Goal: Task Accomplishment & Management: Manage account settings

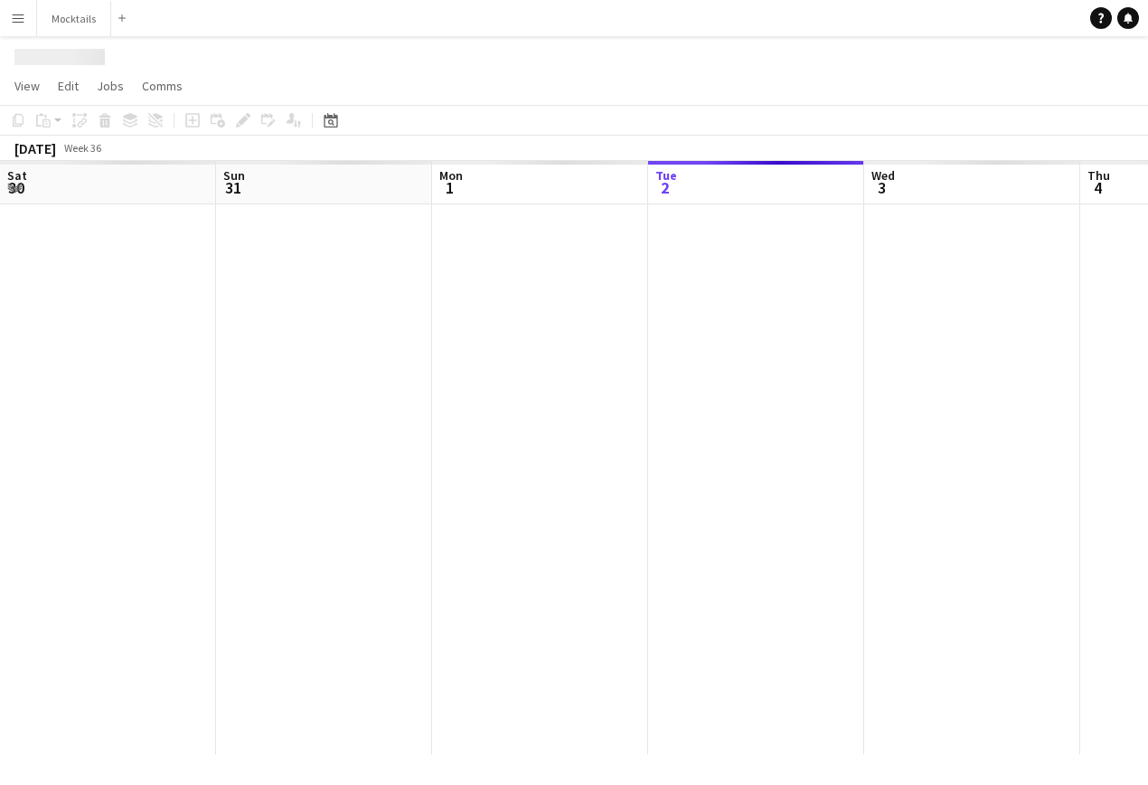
scroll to position [0, 432]
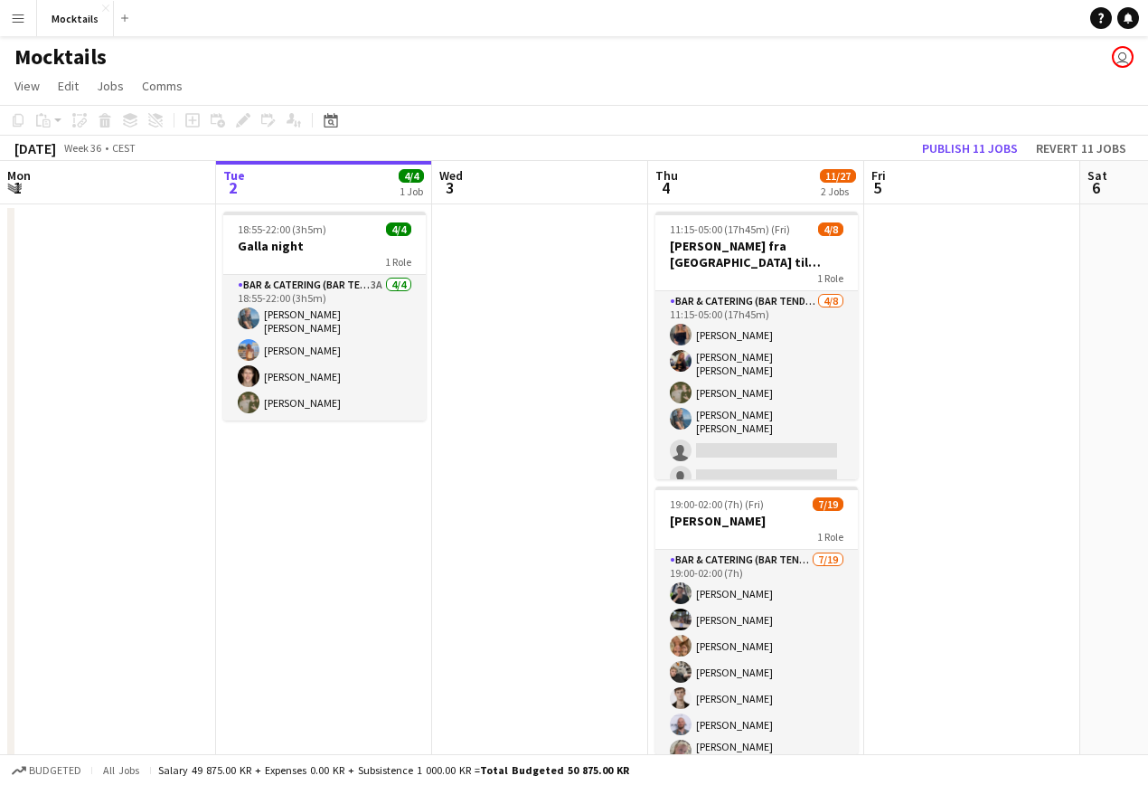
click at [886, 59] on div "Mocktails user" at bounding box center [574, 53] width 1148 height 34
drag, startPoint x: 613, startPoint y: 79, endPoint x: 934, endPoint y: 421, distance: 469.5
click at [934, 421] on app-board "Mocktails user View Day view expanded Day view collapsed Month view Date picker…" at bounding box center [574, 491] width 1148 height 910
click at [934, 421] on app-date-cell at bounding box center [972, 518] width 216 height 628
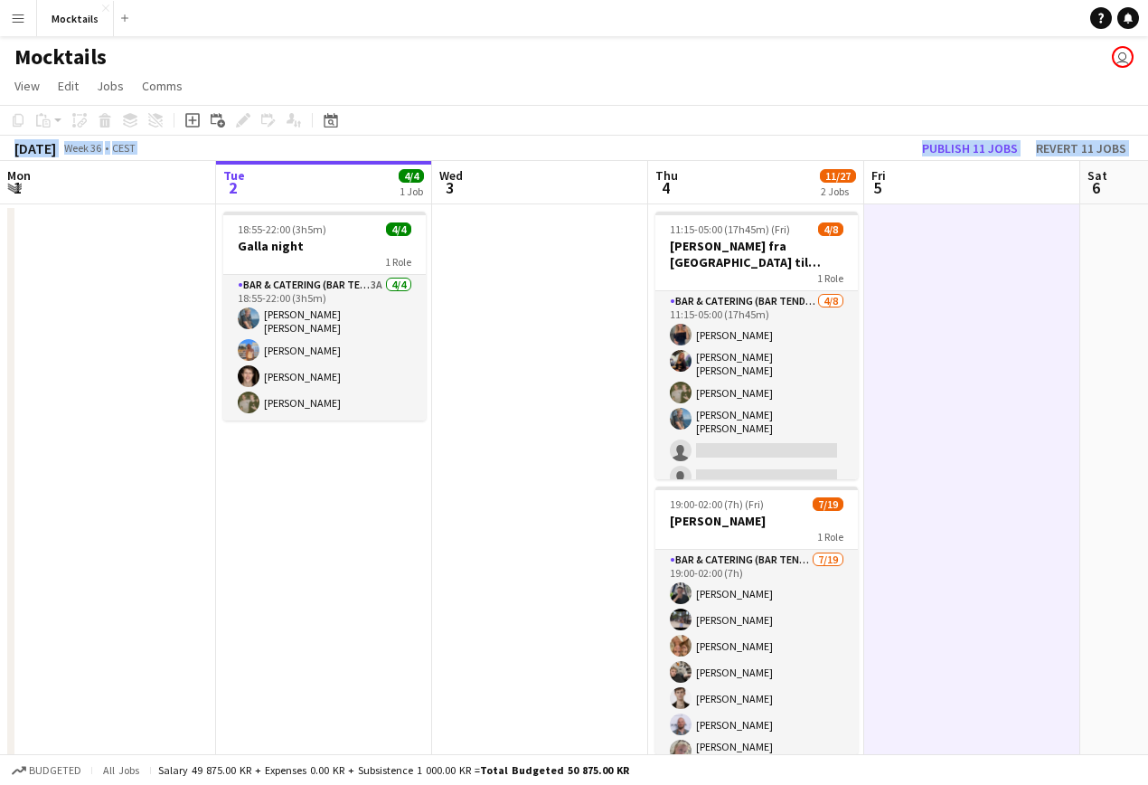
drag, startPoint x: 575, startPoint y: 85, endPoint x: 967, endPoint y: 483, distance: 558.8
click at [967, 483] on app-board "Mocktails user View Day view expanded Day view collapsed Month view Date picker…" at bounding box center [574, 491] width 1148 height 910
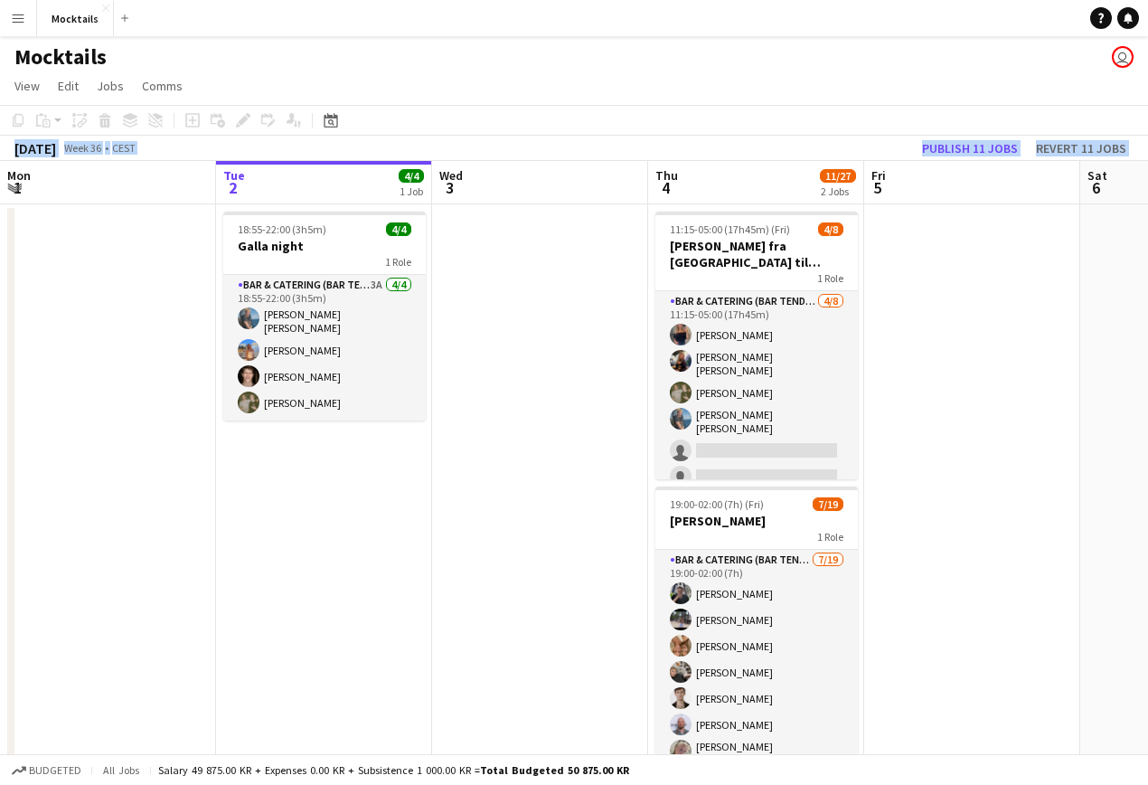
click at [799, 73] on app-page-menu "View Day view expanded Day view collapsed Month view Date picker Jump to today …" at bounding box center [574, 88] width 1148 height 34
drag, startPoint x: 597, startPoint y: 54, endPoint x: 951, endPoint y: 486, distance: 558.9
click at [951, 486] on app-board "Mocktails user View Day view expanded Day view collapsed Month view Date picker…" at bounding box center [574, 491] width 1148 height 910
click at [951, 486] on app-date-cell at bounding box center [972, 518] width 216 height 628
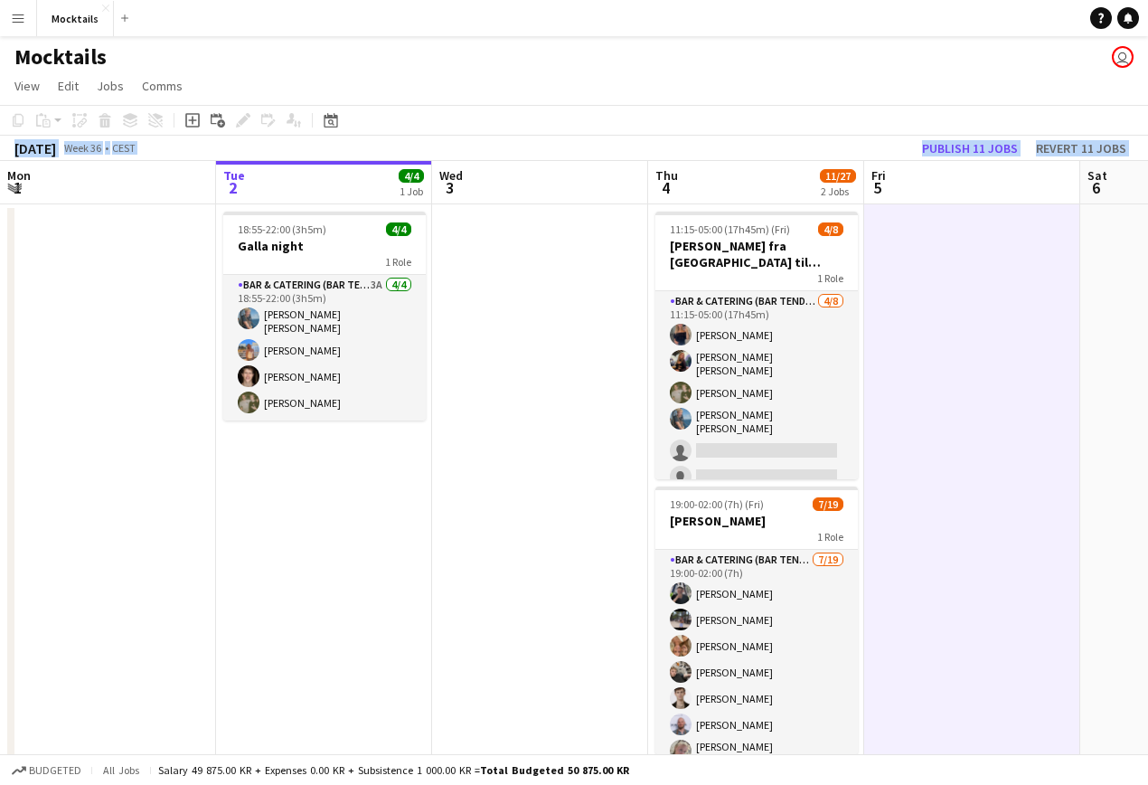
drag, startPoint x: 571, startPoint y: 73, endPoint x: 986, endPoint y: 566, distance: 644.8
click at [986, 566] on app-board "Mocktails user View Day view expanded Day view collapsed Month view Date picker…" at bounding box center [574, 491] width 1148 height 910
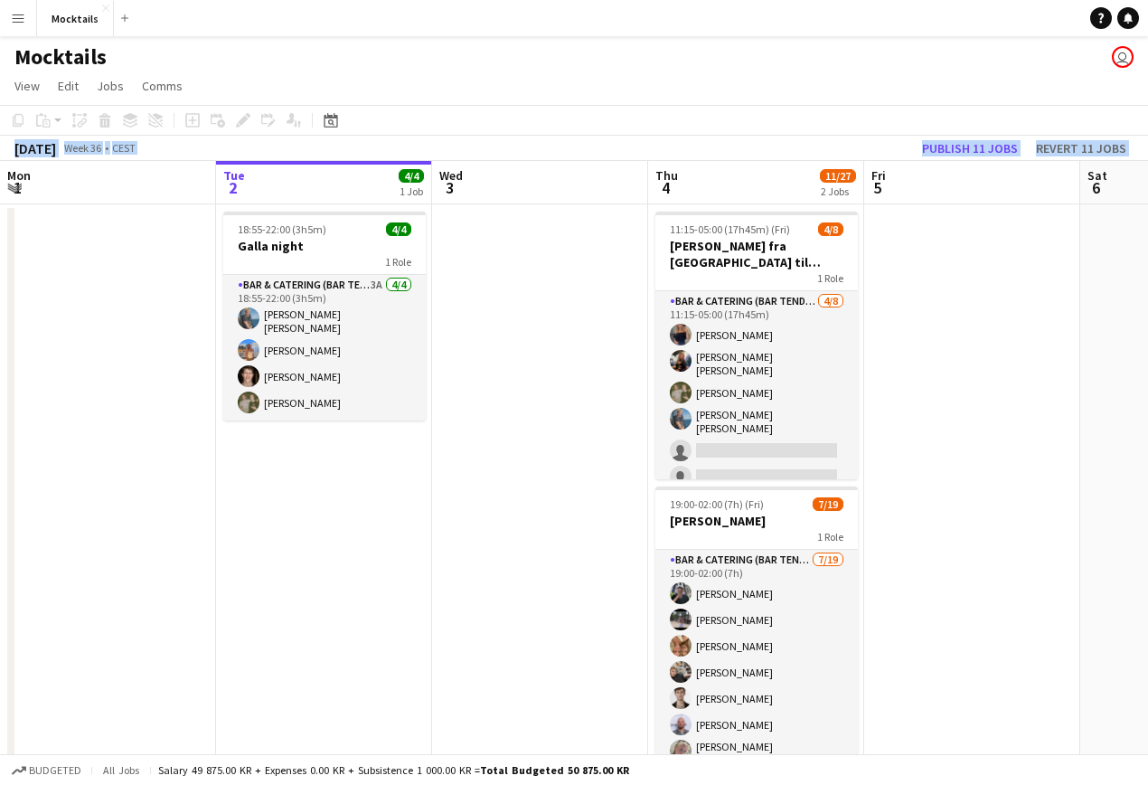
click at [986, 566] on app-date-cell at bounding box center [972, 518] width 216 height 628
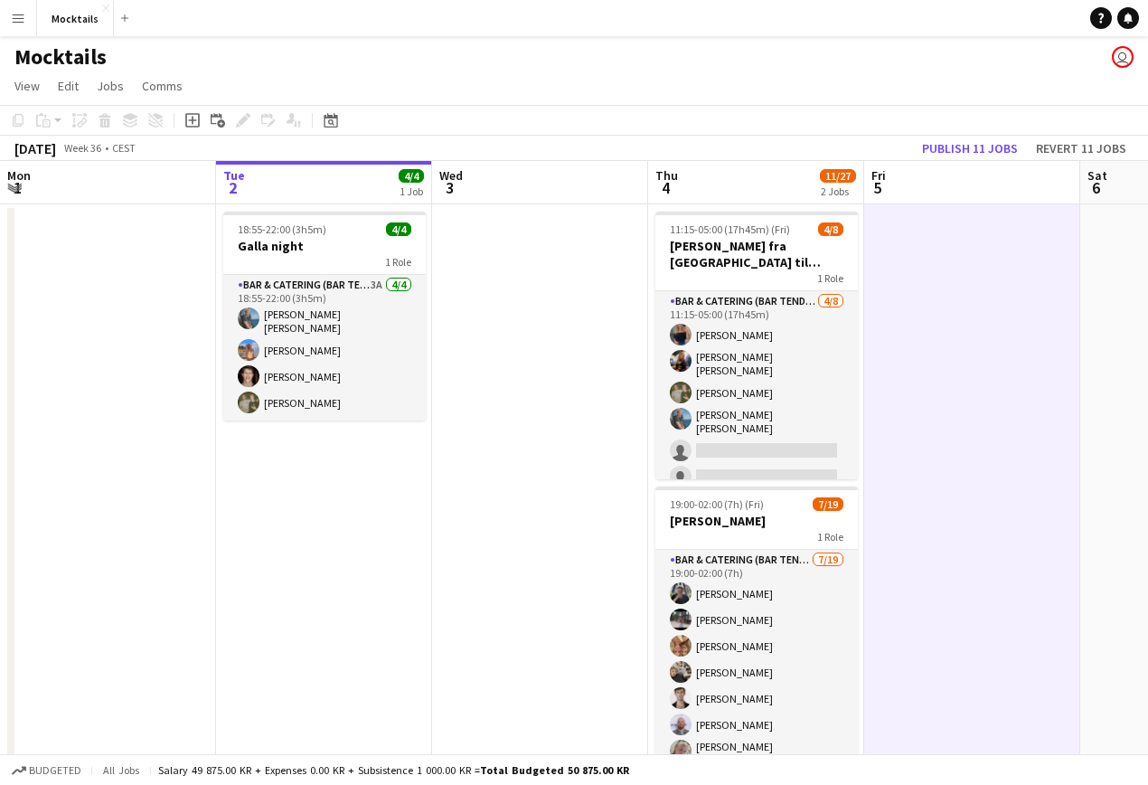
drag, startPoint x: 594, startPoint y: 52, endPoint x: 980, endPoint y: 550, distance: 629.6
click at [980, 550] on app-board "Mocktails user View Day view expanded Day view collapsed Month view Date picker…" at bounding box center [574, 491] width 1148 height 910
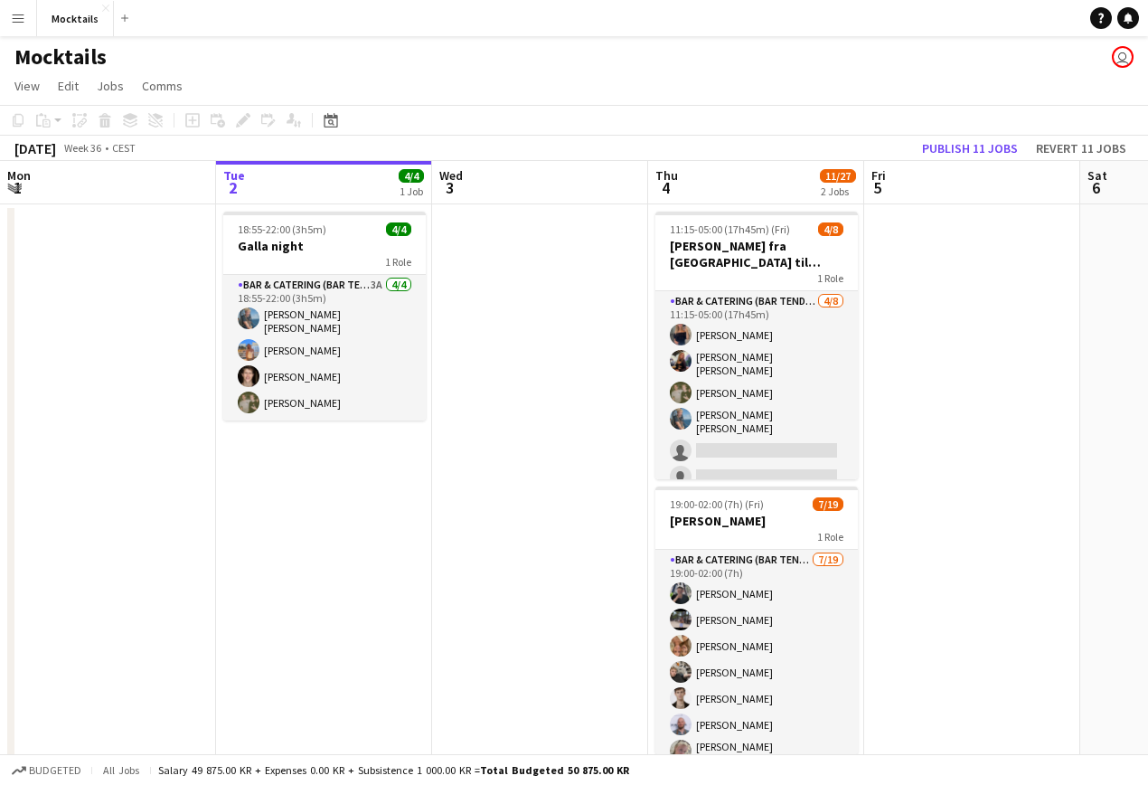
click at [980, 550] on app-date-cell at bounding box center [972, 518] width 216 height 628
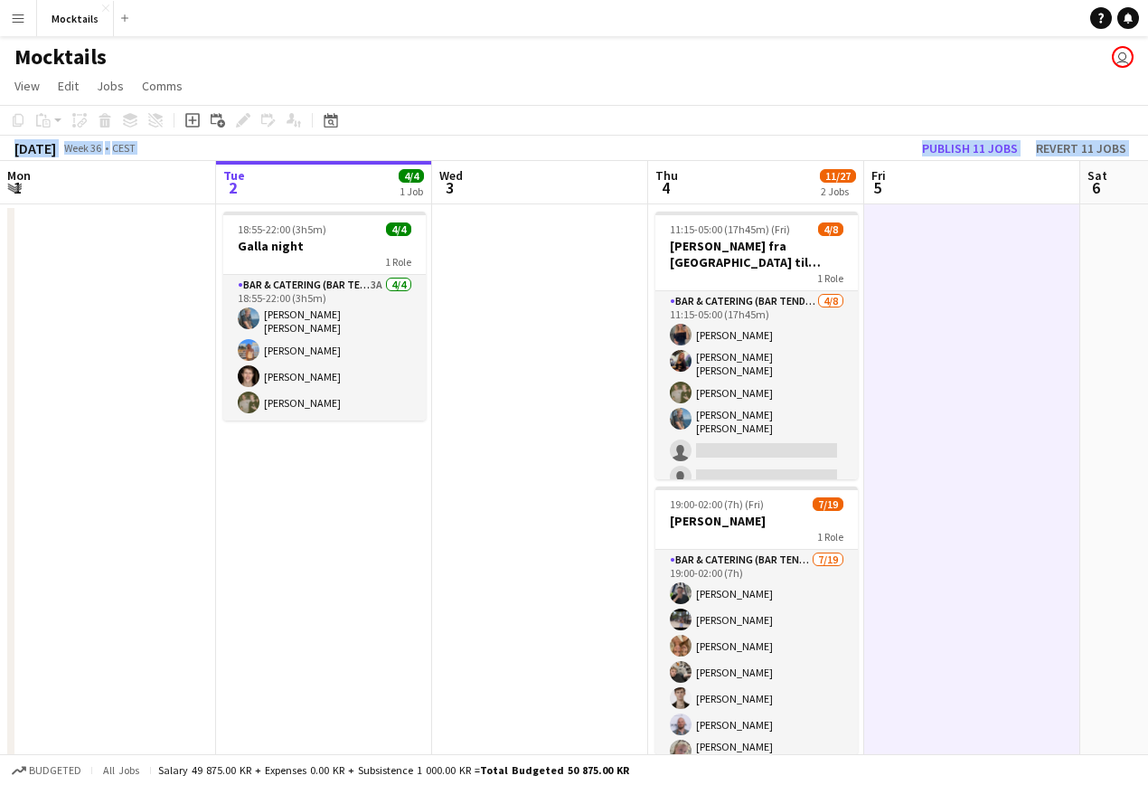
drag, startPoint x: 564, startPoint y: 95, endPoint x: 1014, endPoint y: 524, distance: 621.0
click at [1014, 524] on app-board "Mocktails user View Day view expanded Day view collapsed Month view Date picker…" at bounding box center [574, 491] width 1148 height 910
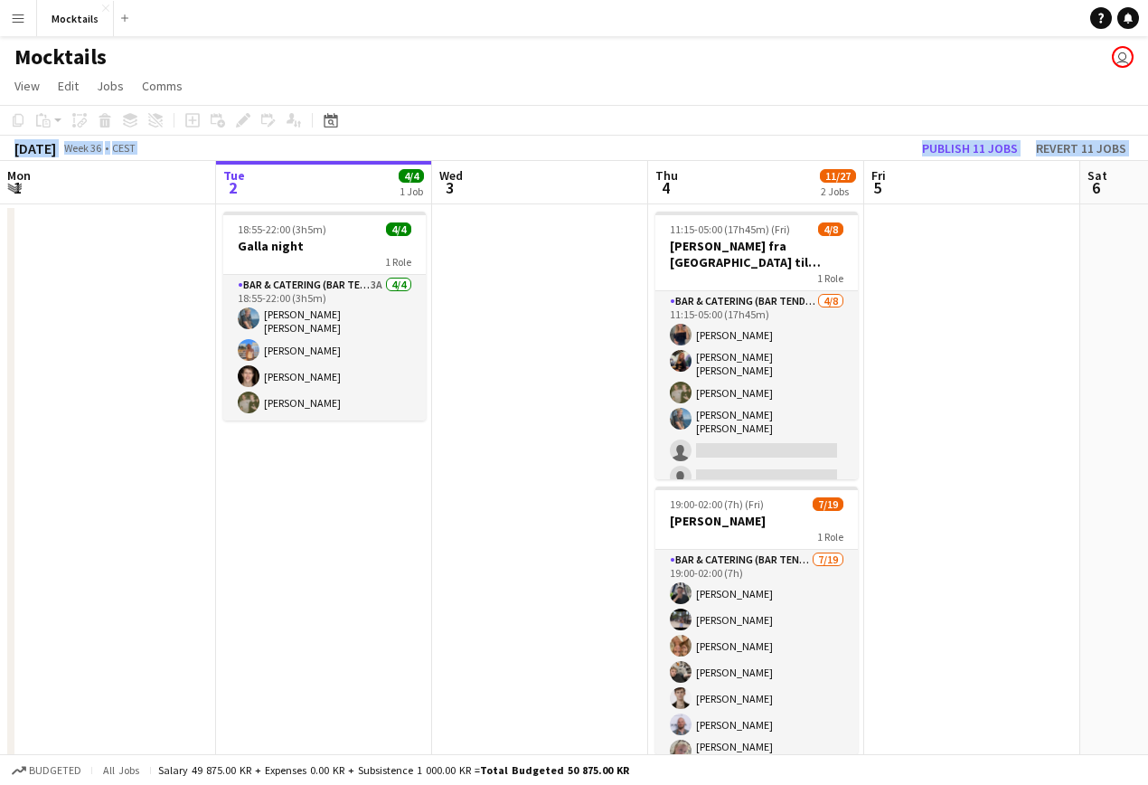
click at [861, 92] on app-page-menu "View Day view expanded Day view collapsed Month view Date picker Jump to today …" at bounding box center [574, 88] width 1148 height 34
click at [918, 98] on app-page-menu "View Day view expanded Day view collapsed Month view Date picker Jump to today …" at bounding box center [574, 88] width 1148 height 34
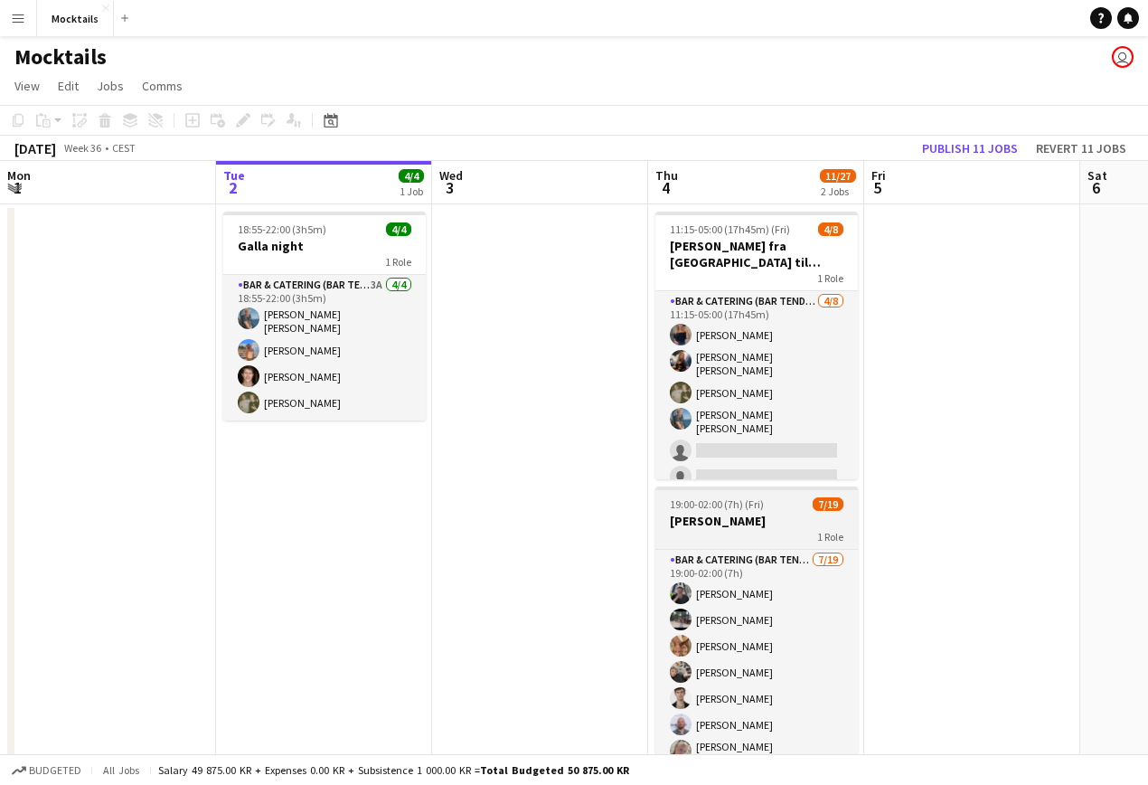
click at [750, 518] on h3 "[PERSON_NAME]" at bounding box center [757, 521] width 203 height 16
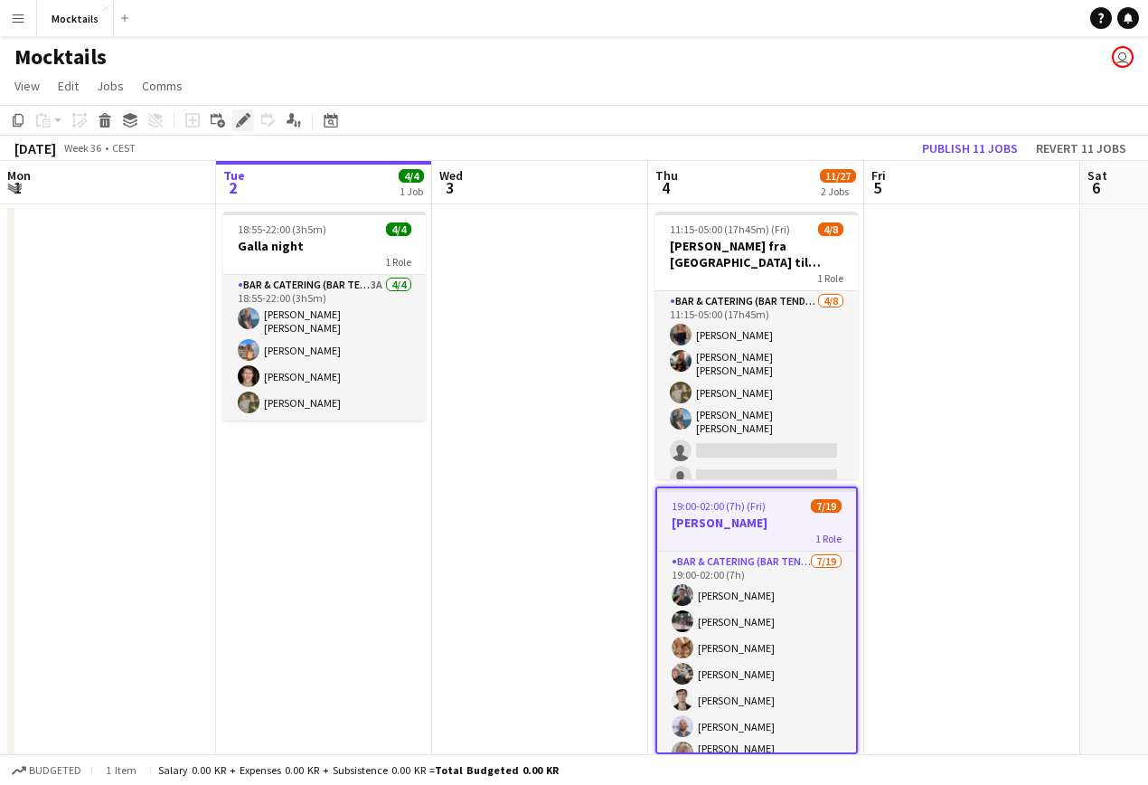
click at [235, 119] on div "Edit" at bounding box center [243, 120] width 22 height 22
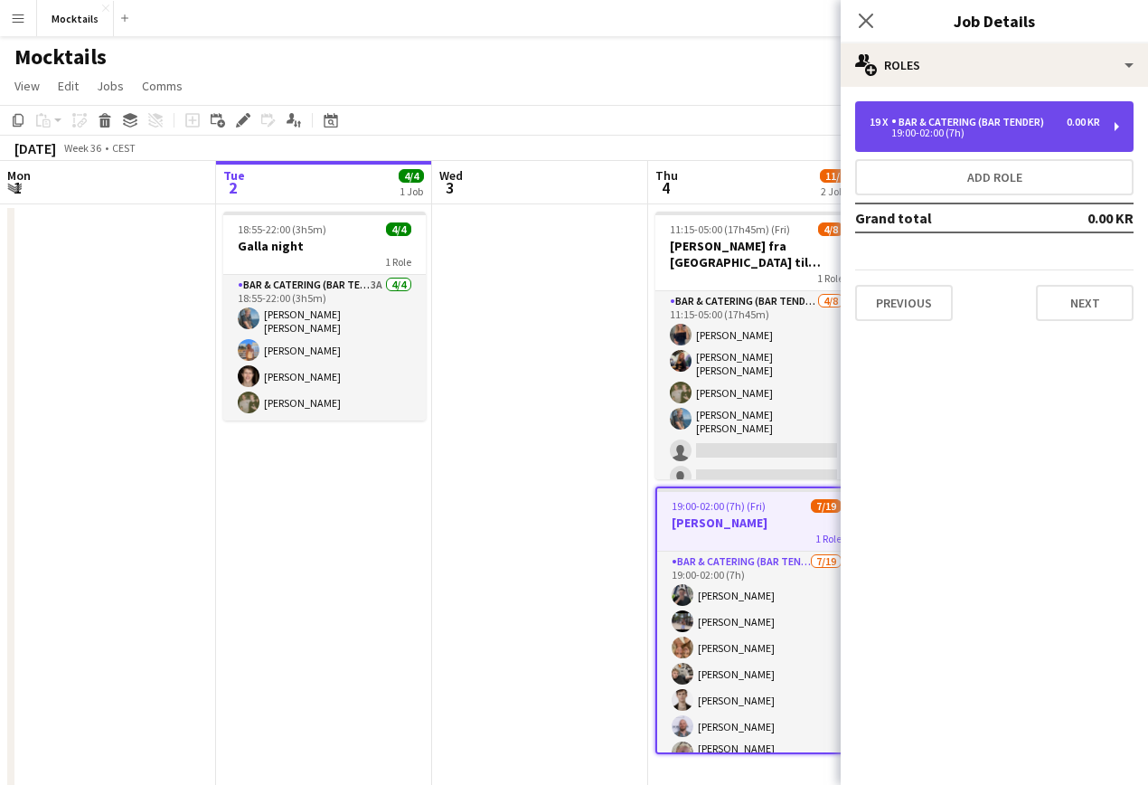
click at [995, 135] on div "19:00-02:00 (7h)" at bounding box center [985, 132] width 231 height 9
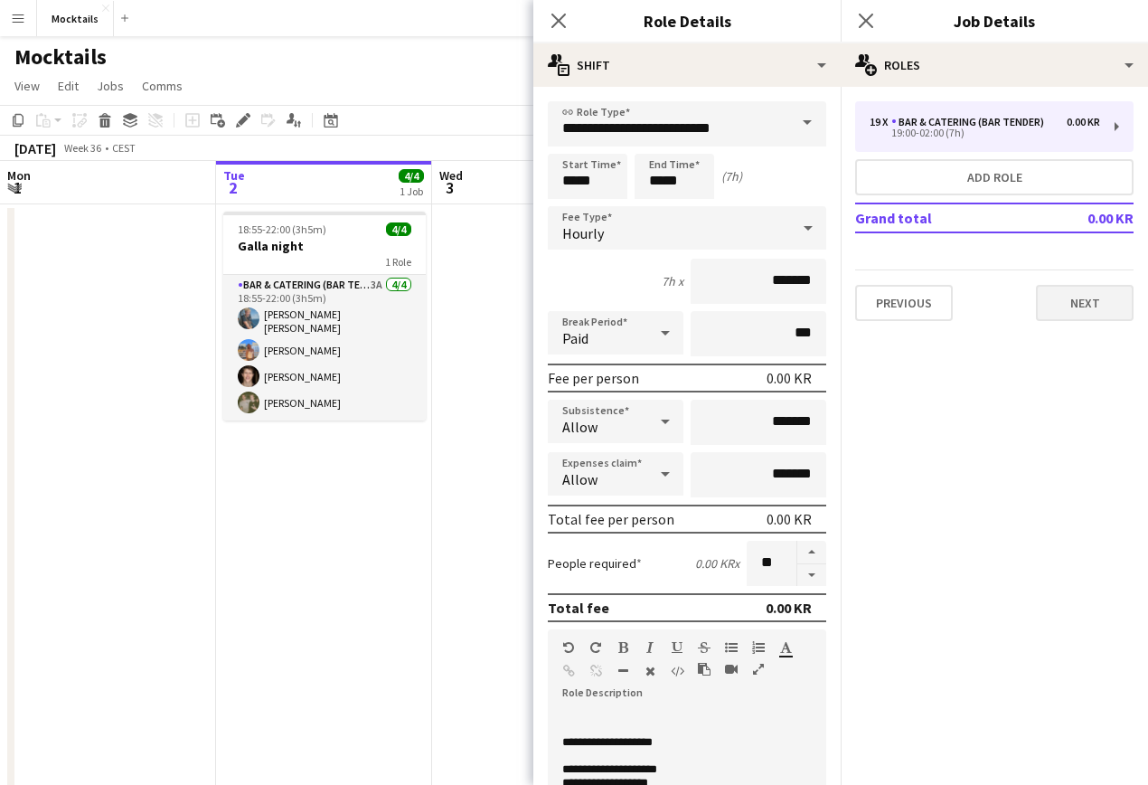
click at [1098, 316] on button "Next" at bounding box center [1085, 303] width 98 height 36
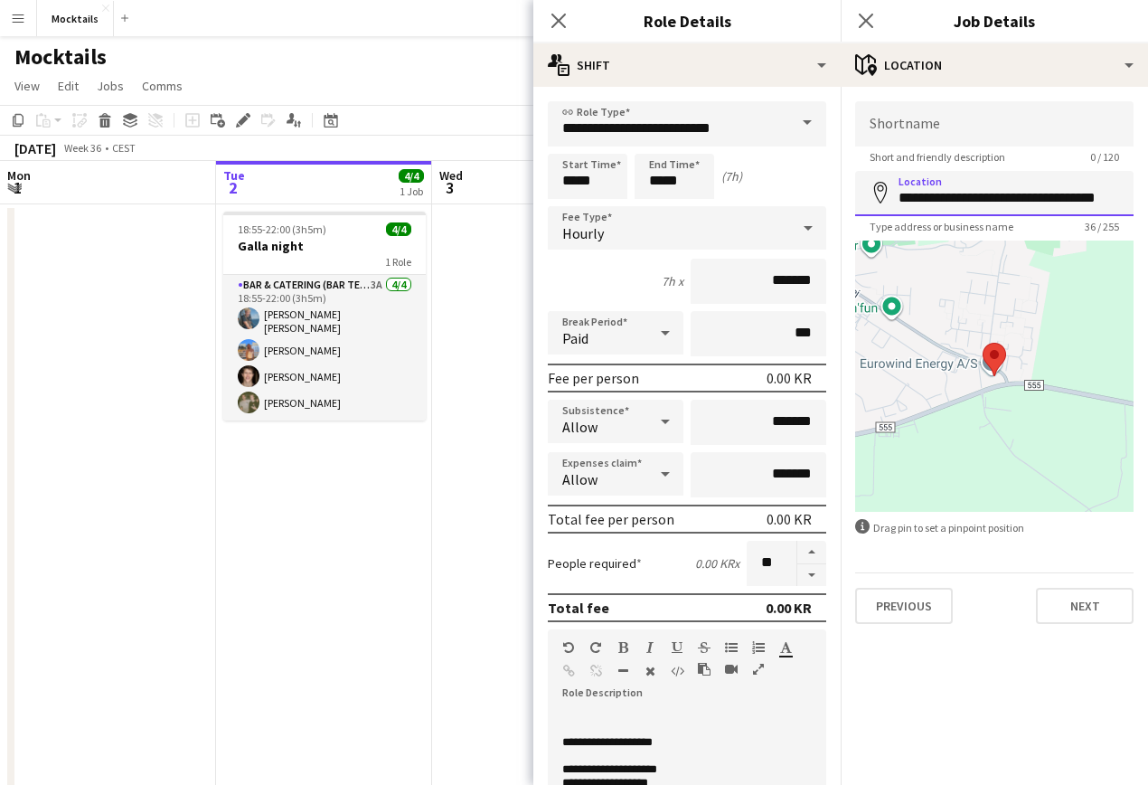
click at [958, 200] on input "**********" at bounding box center [994, 193] width 278 height 45
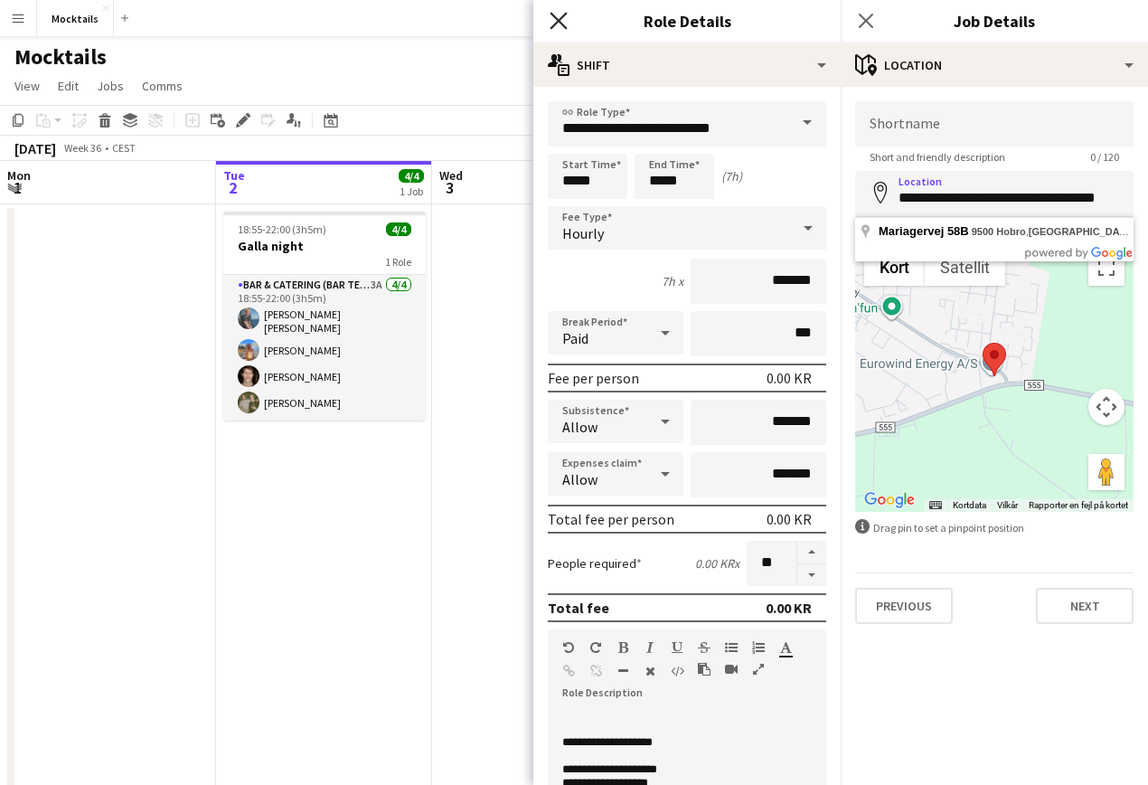
click at [558, 23] on icon at bounding box center [558, 20] width 17 height 17
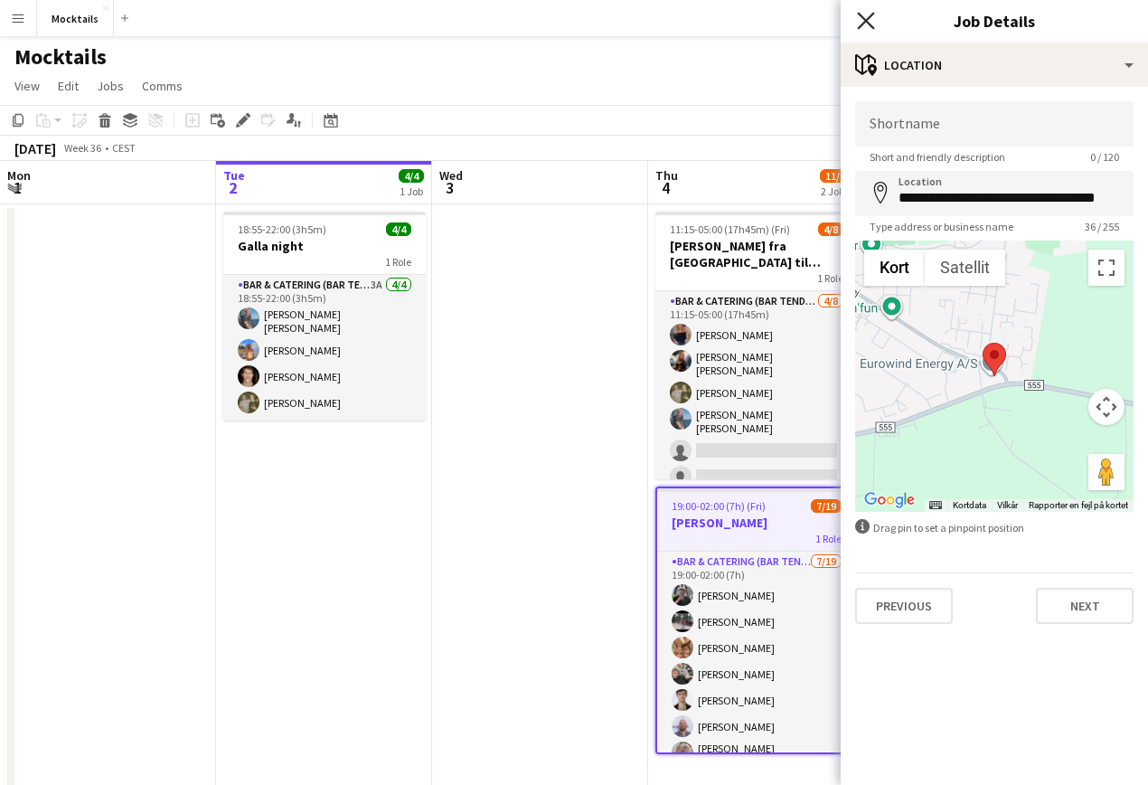
click at [870, 24] on icon at bounding box center [865, 20] width 17 height 17
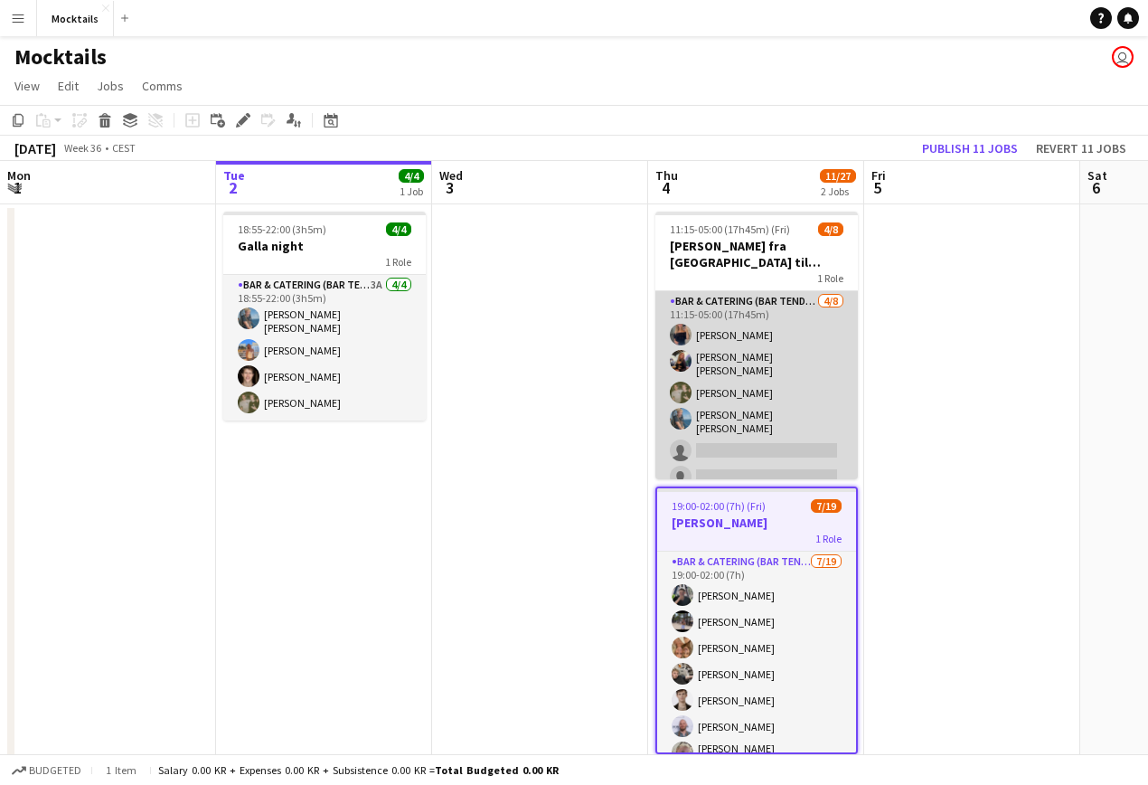
click at [740, 390] on app-card-role "Bar & Catering (Bar Tender) 4/8 11:15-05:00 (17h45m) Vanessa Herlin burghoff Li…" at bounding box center [757, 419] width 203 height 256
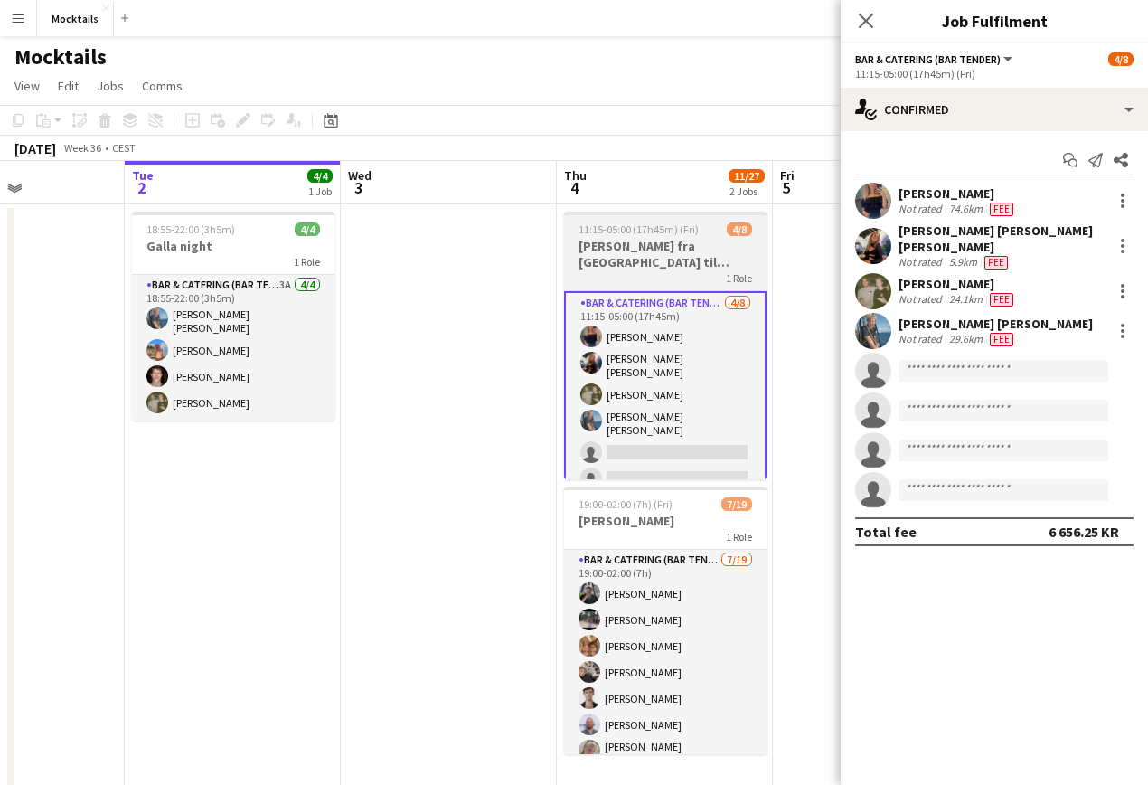
scroll to position [0, 524]
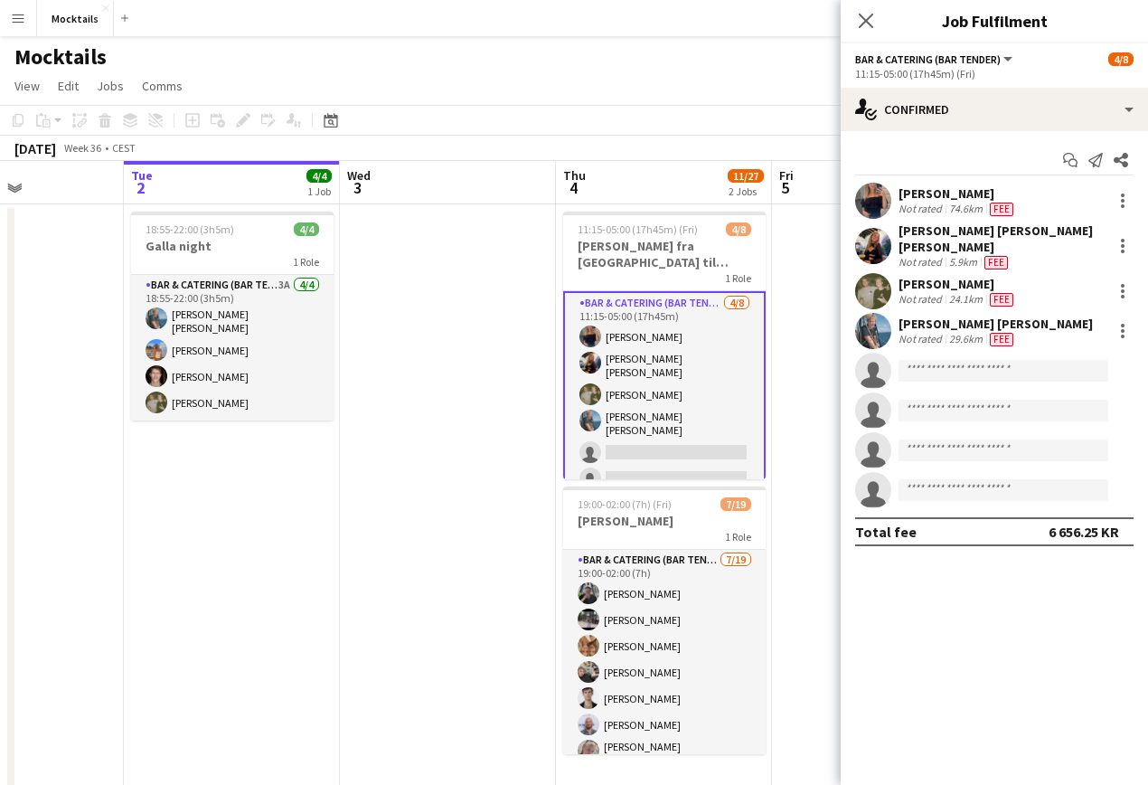
click at [811, 355] on app-date-cell at bounding box center [880, 518] width 216 height 628
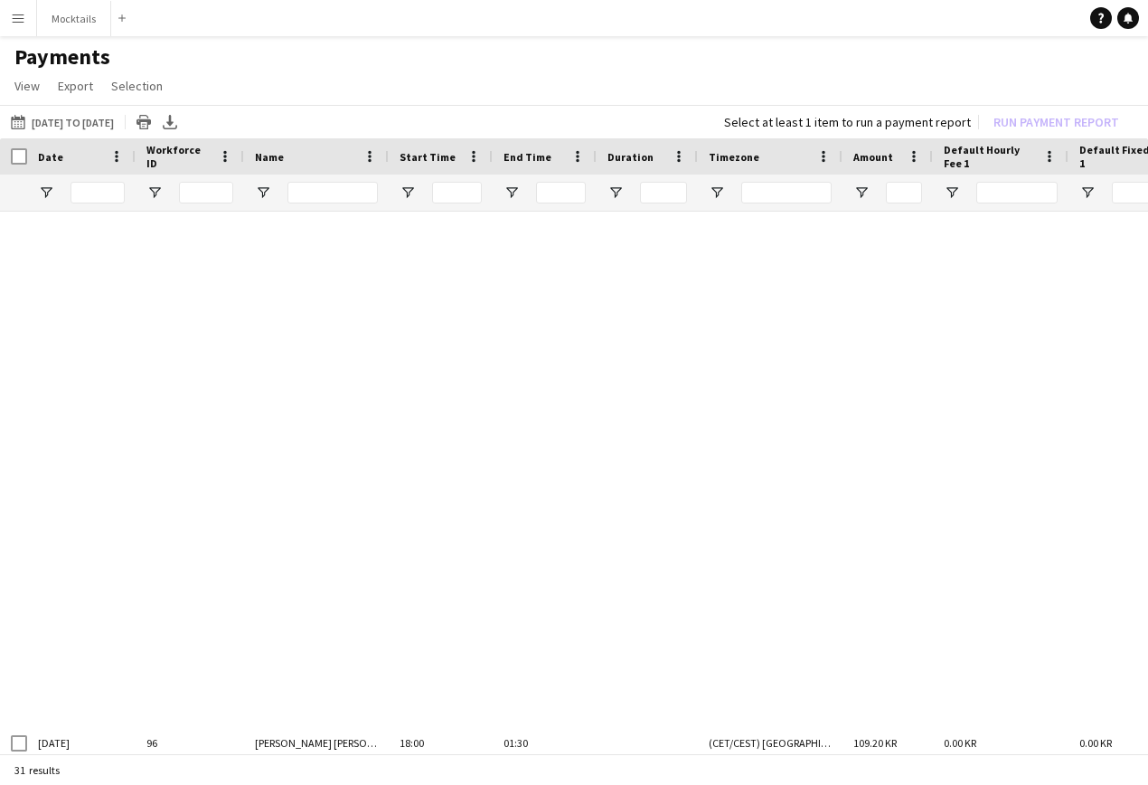
scroll to position [1024, 0]
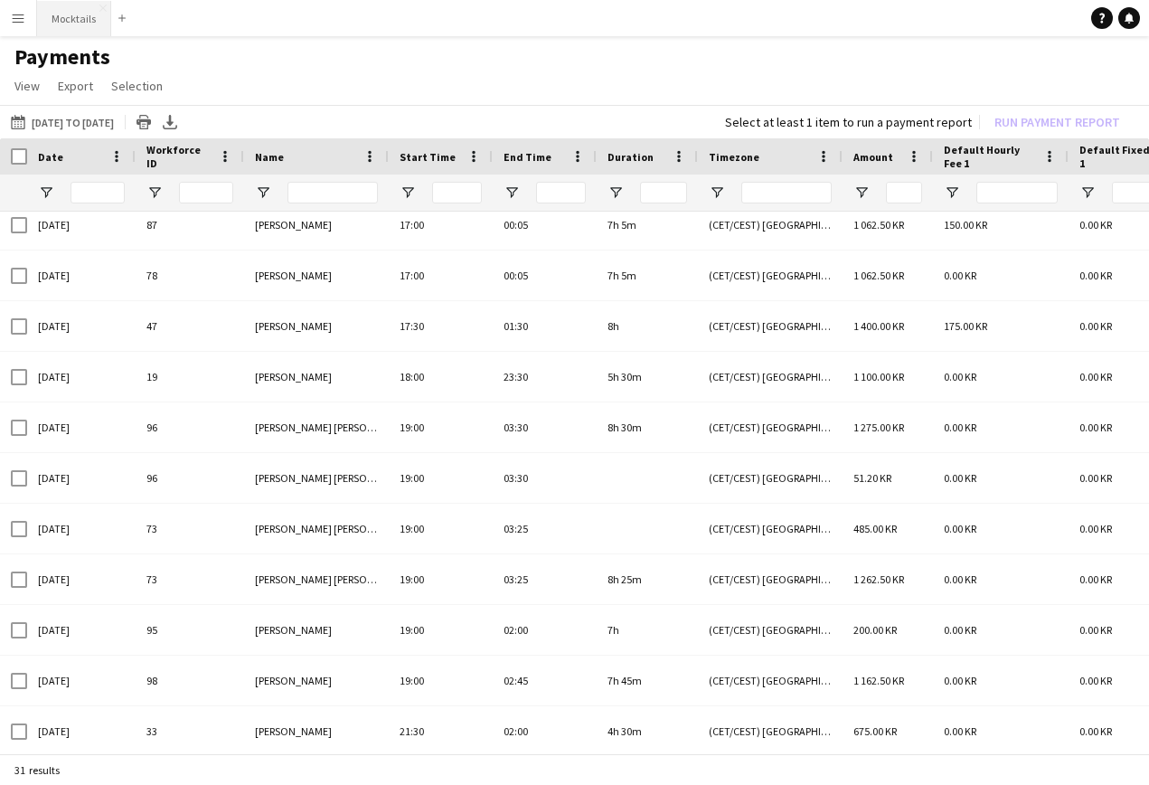
click at [85, 24] on button "Mocktails Close" at bounding box center [74, 18] width 74 height 35
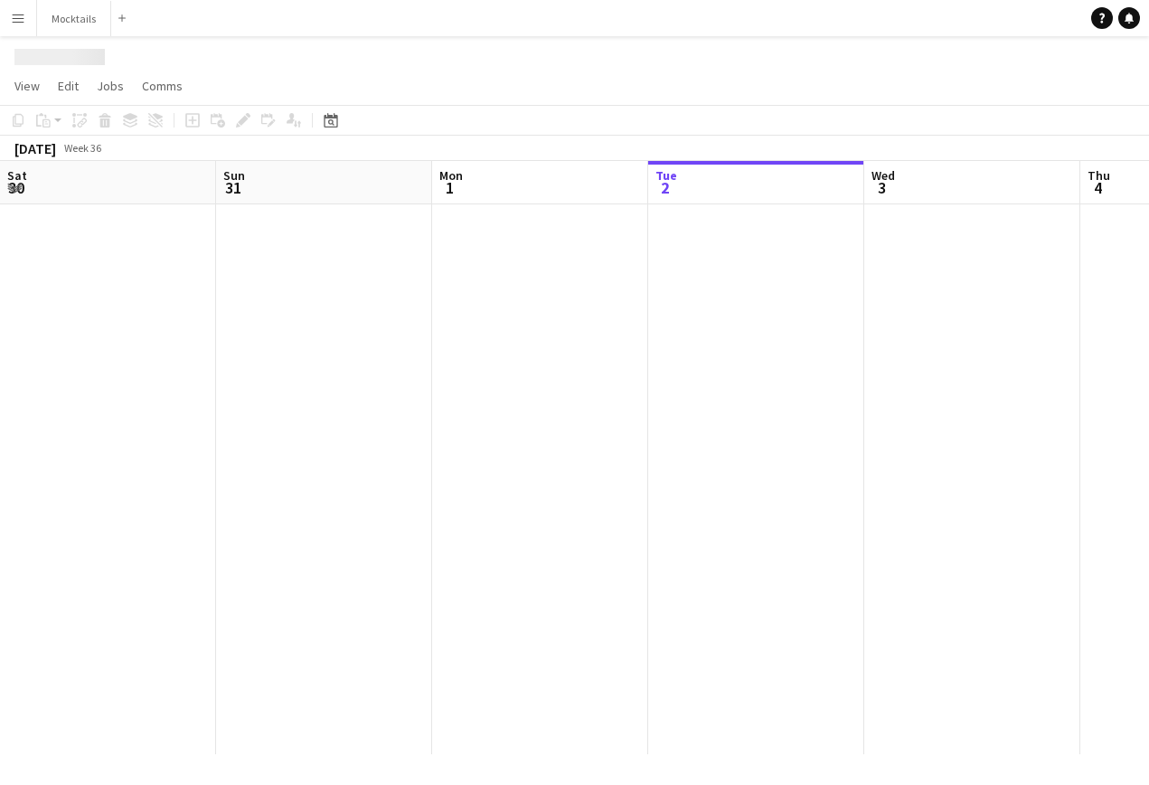
scroll to position [0, 432]
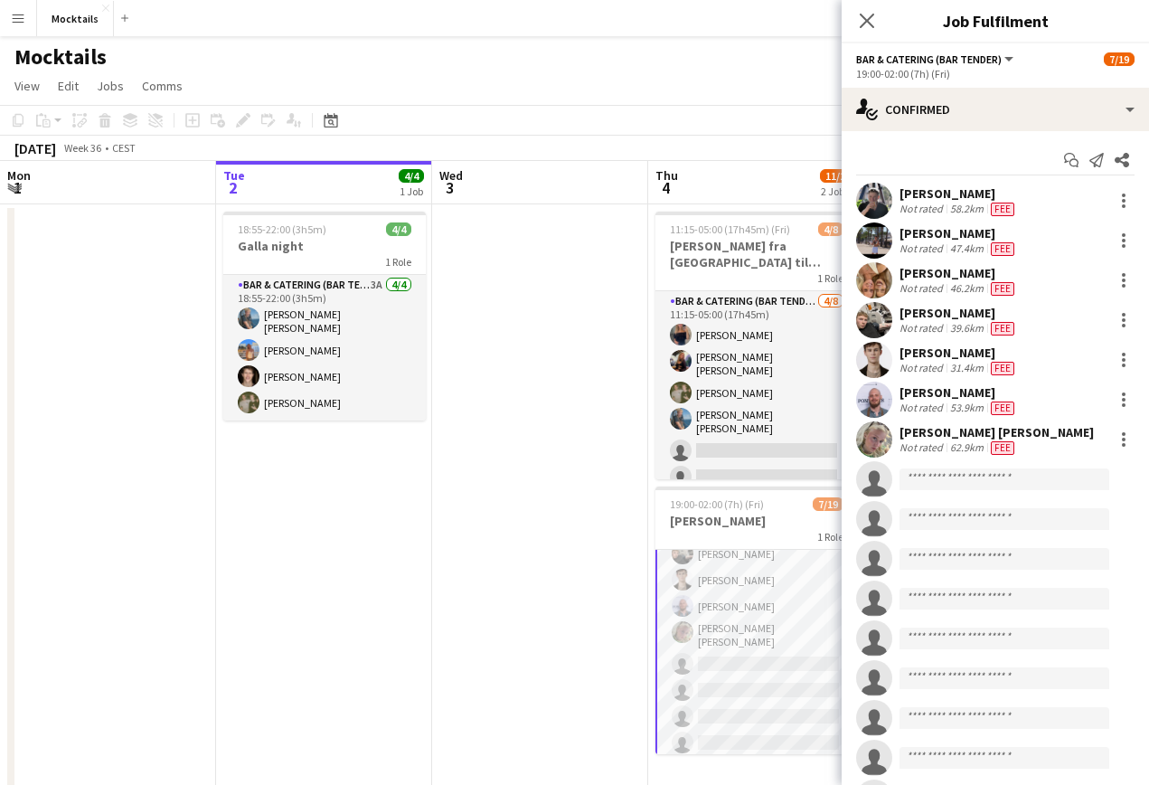
scroll to position [127, 0]
click at [1125, 317] on div at bounding box center [1124, 320] width 22 height 22
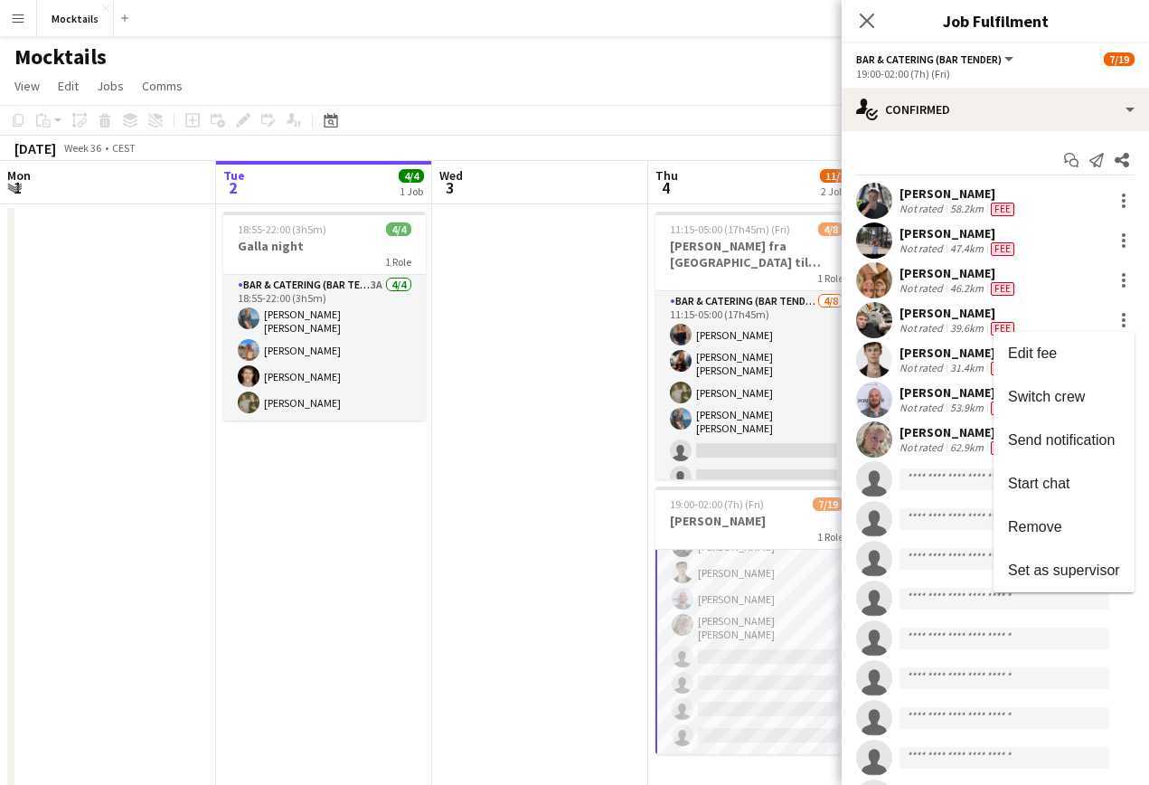
click at [943, 397] on div at bounding box center [574, 392] width 1149 height 785
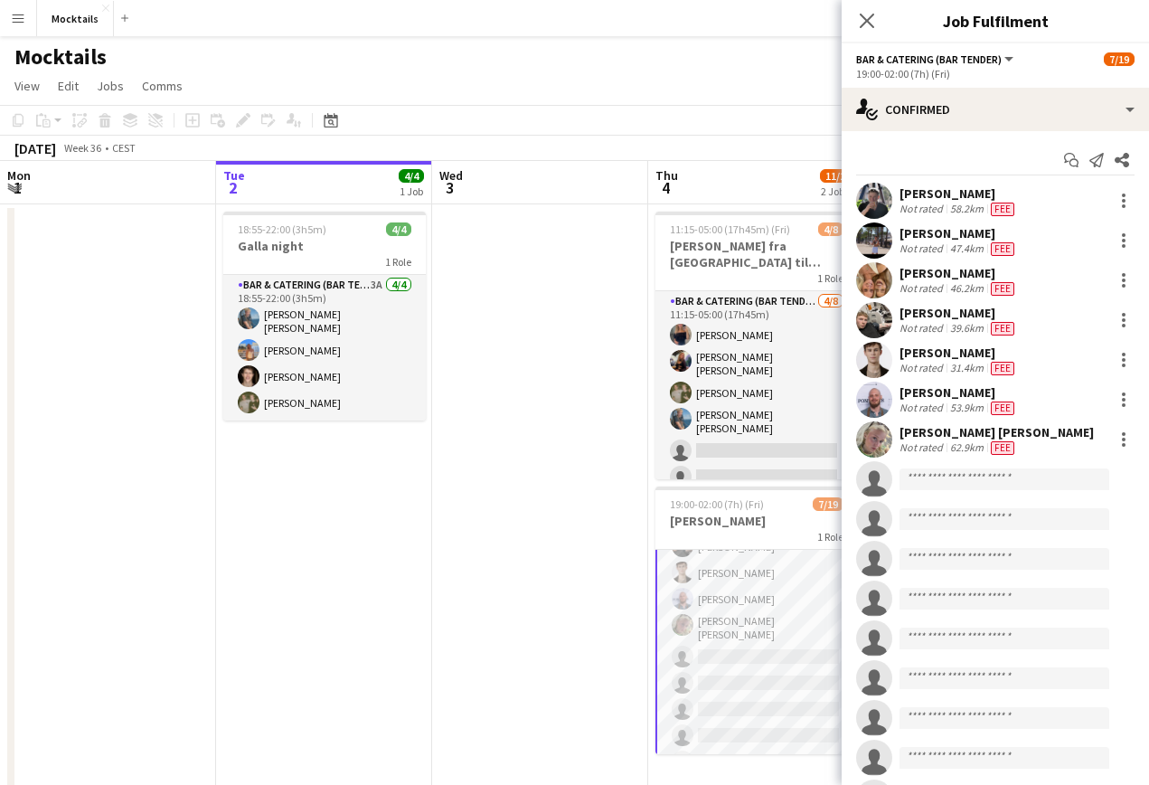
click at [956, 394] on div "[PERSON_NAME]" at bounding box center [959, 392] width 118 height 16
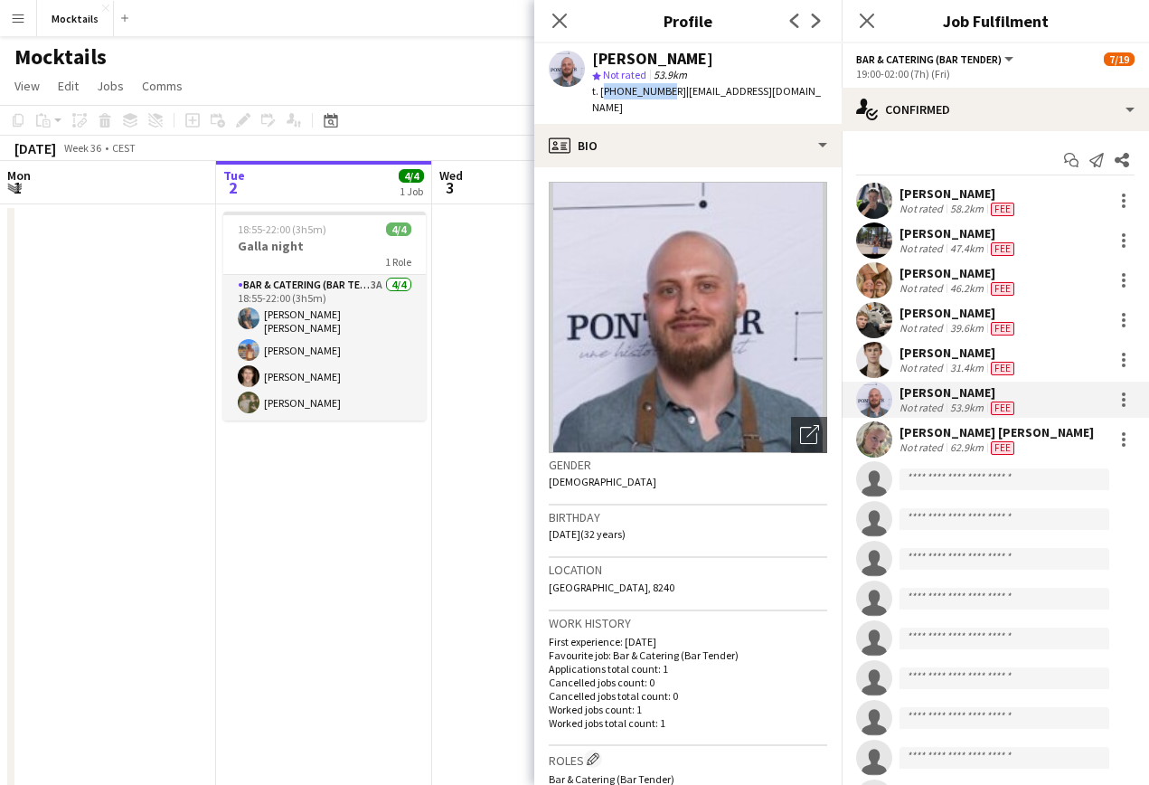
drag, startPoint x: 600, startPoint y: 93, endPoint x: 659, endPoint y: 92, distance: 58.8
click at [659, 92] on span "t. [PHONE_NUMBER]" at bounding box center [639, 91] width 94 height 14
copy span "[PHONE_NUMBER]"
click at [560, 20] on icon at bounding box center [559, 20] width 17 height 17
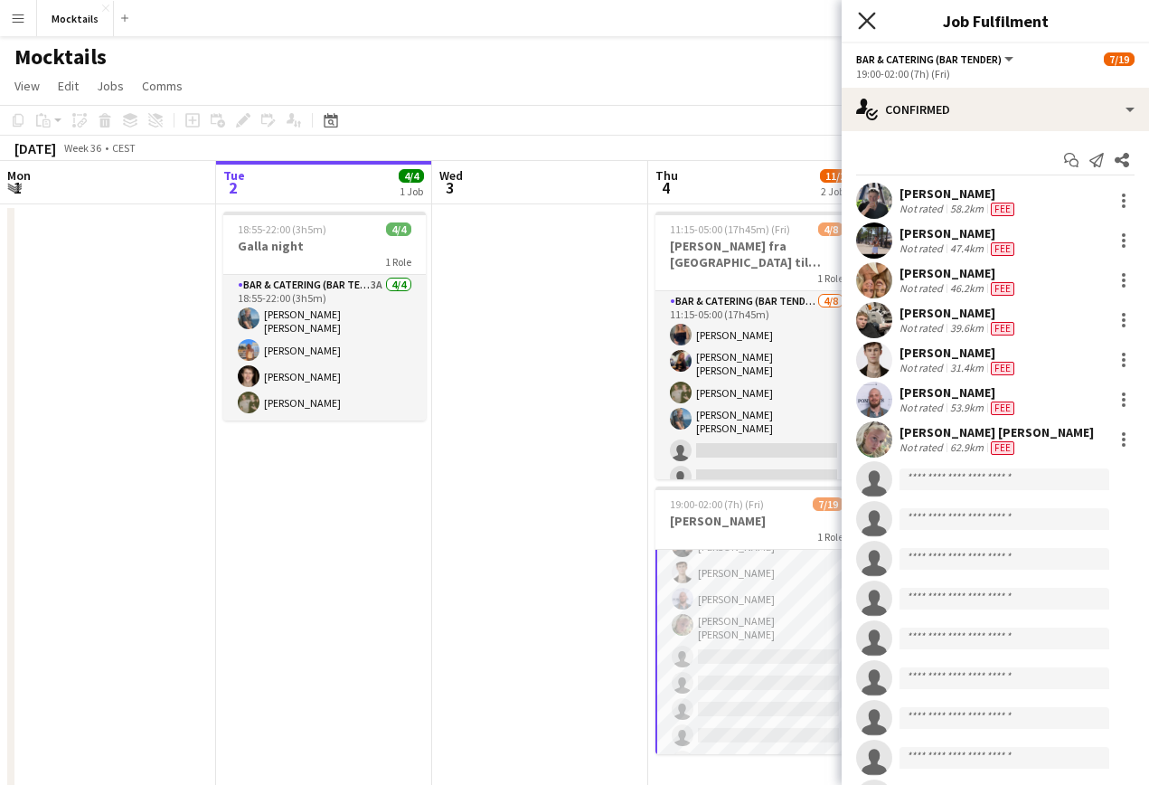
click at [865, 27] on icon "Close pop-in" at bounding box center [866, 20] width 17 height 17
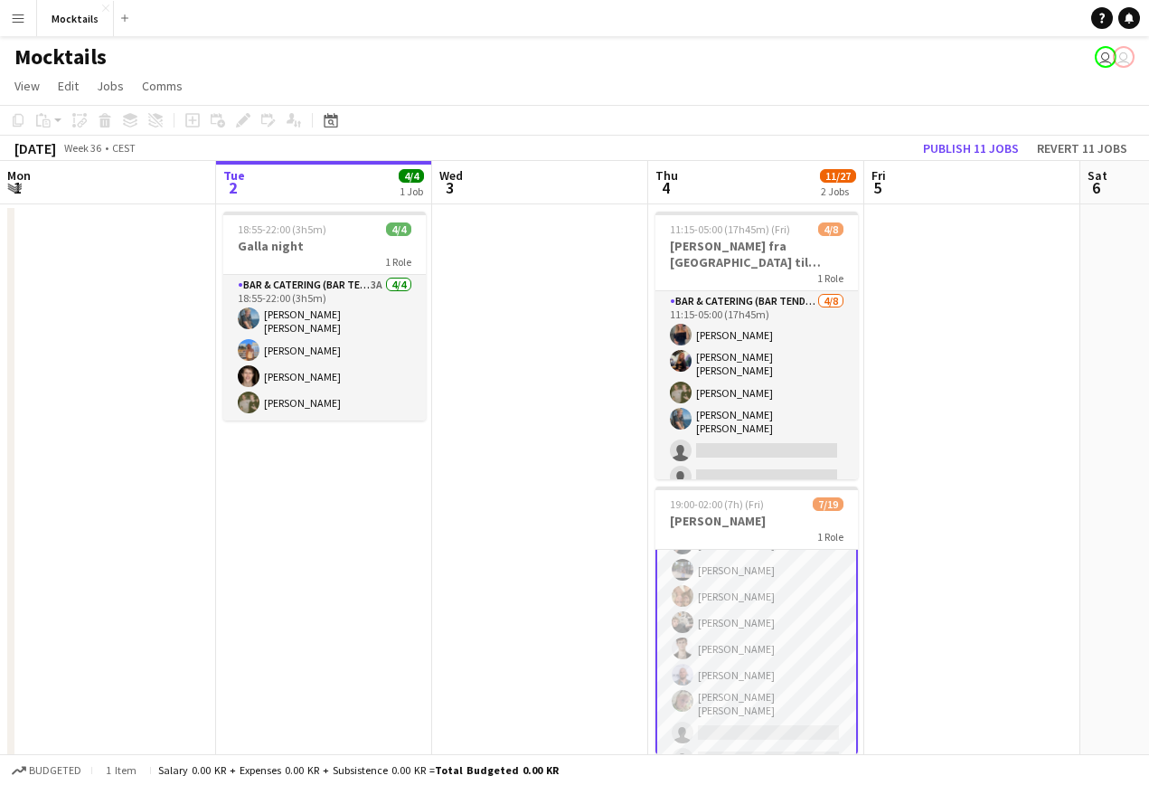
scroll to position [45, 0]
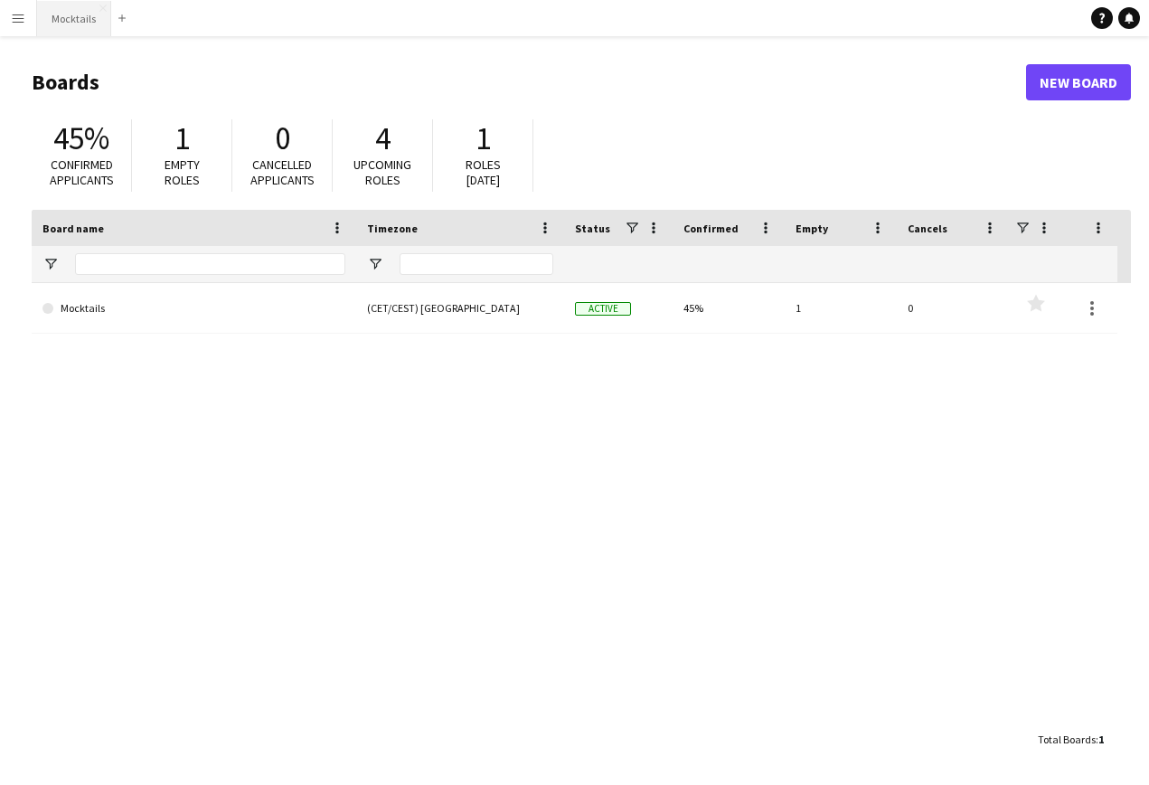
click at [68, 13] on button "Mocktails Close" at bounding box center [74, 18] width 74 height 35
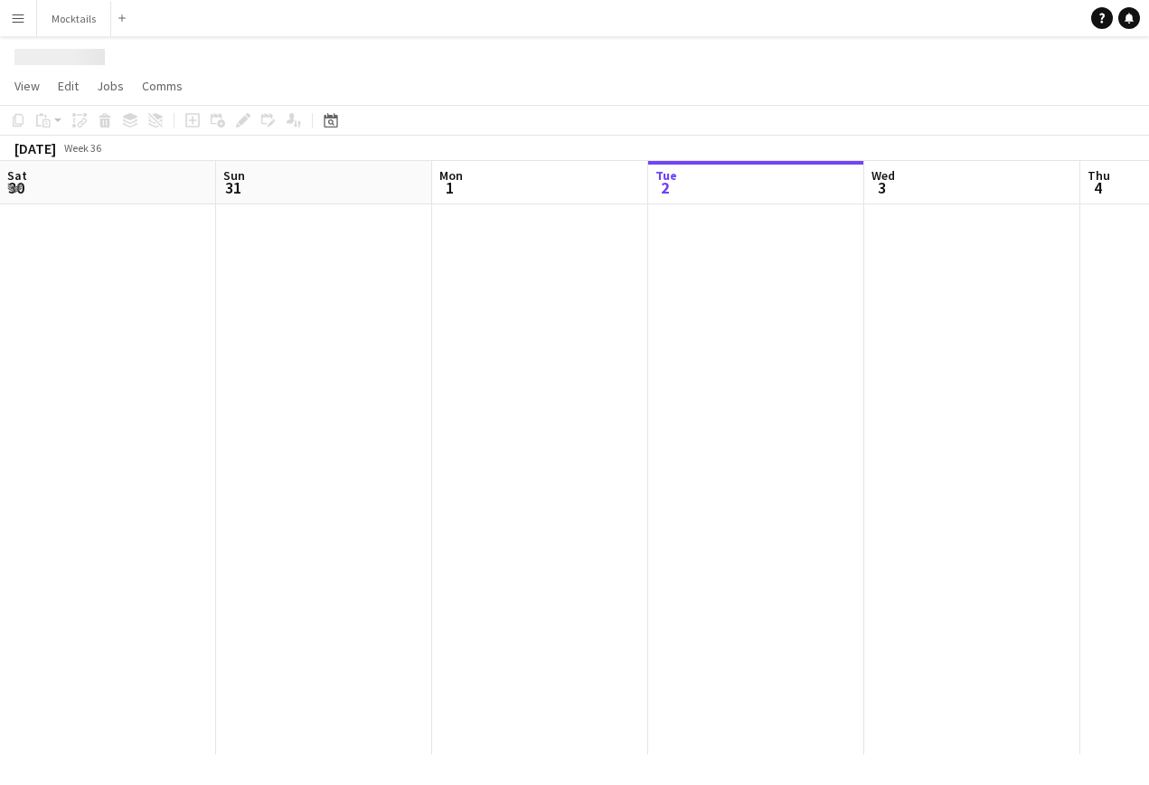
scroll to position [0, 432]
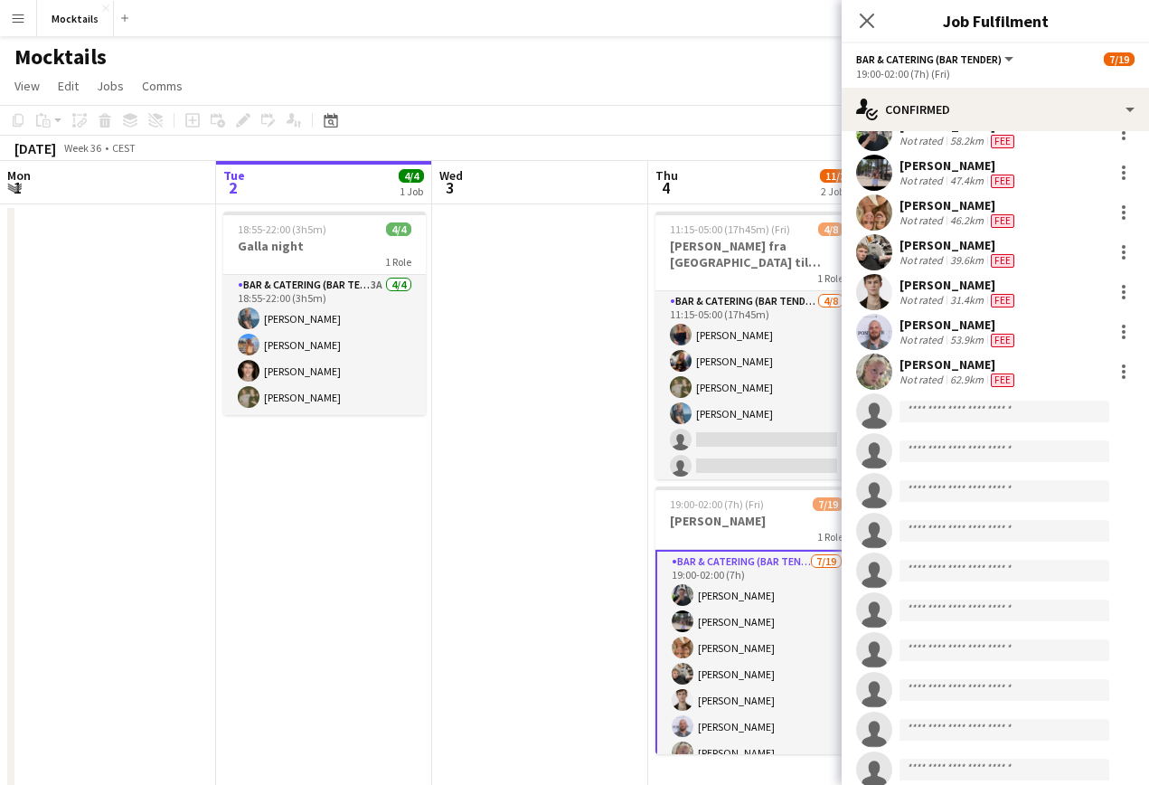
scroll to position [78, 0]
